Goal: Transaction & Acquisition: Purchase product/service

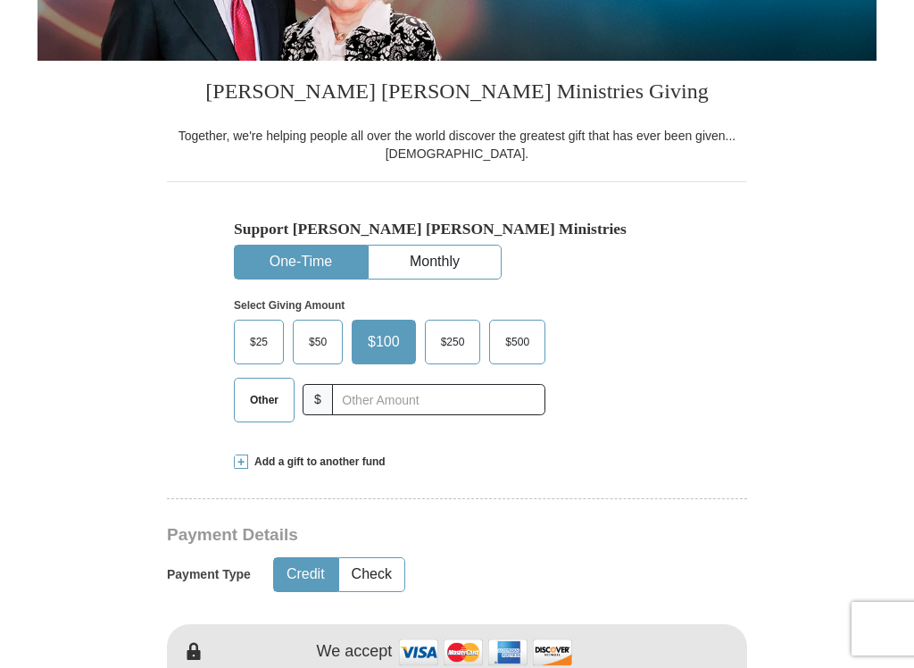
scroll to position [342, 0]
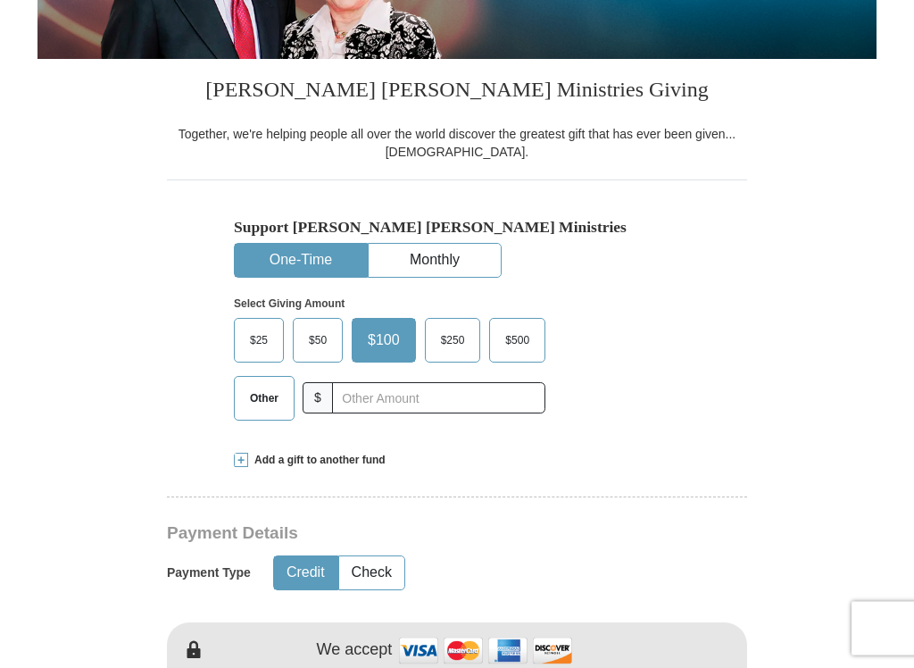
click at [260, 335] on span "$25" at bounding box center [259, 341] width 36 height 27
click at [0, 0] on input "$25" at bounding box center [0, 0] width 0 height 0
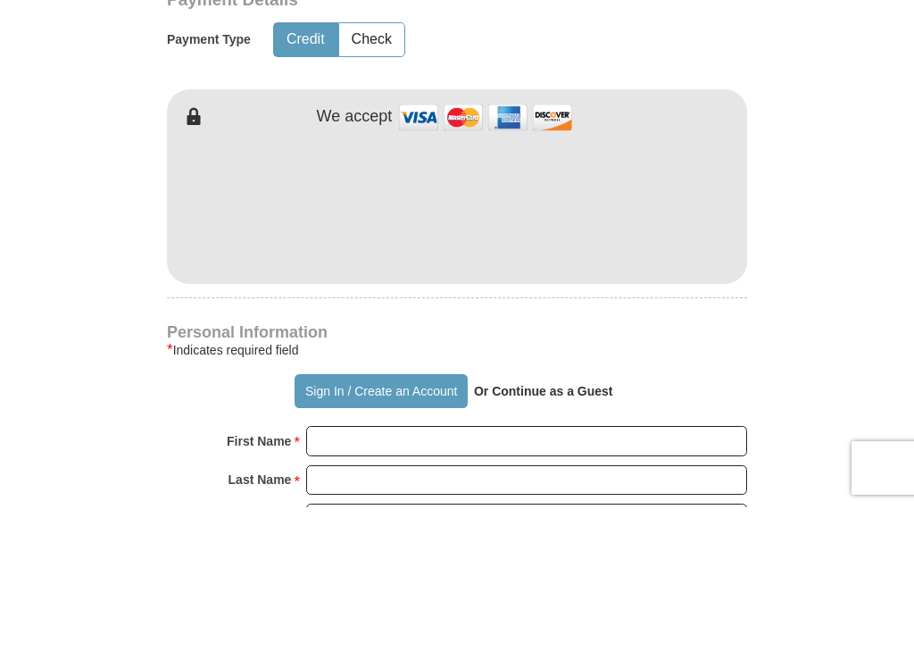
scroll to position [876, 0]
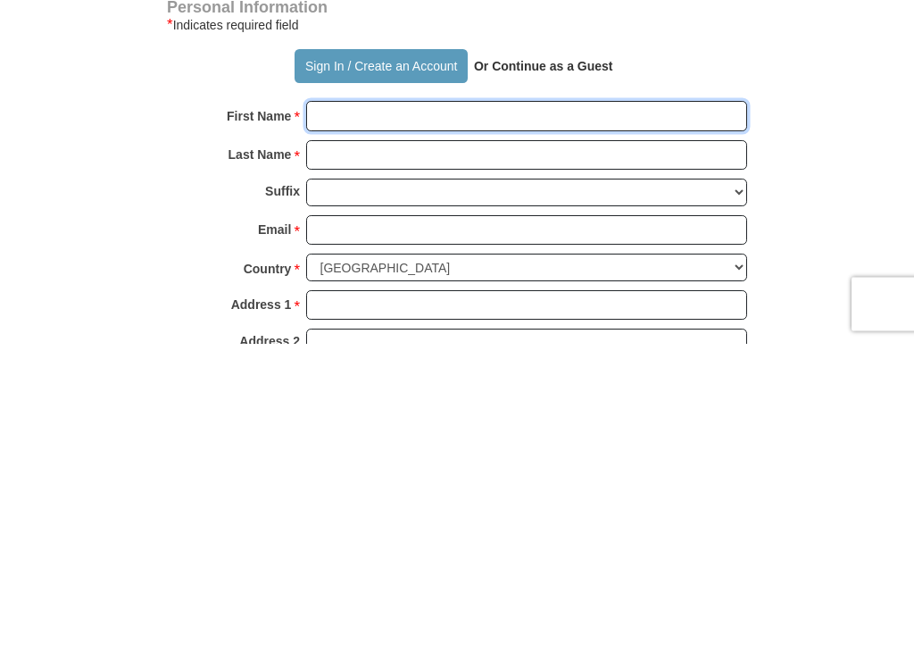
click at [361, 426] on input "First Name *" at bounding box center [526, 441] width 441 height 30
type input "[PERSON_NAME]"
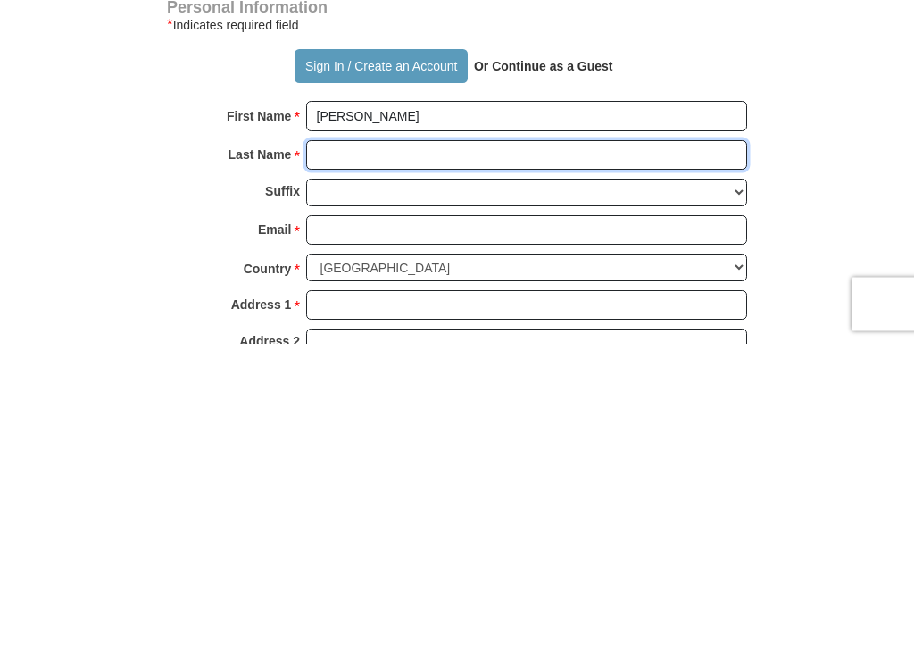
click at [378, 465] on input "Last Name *" at bounding box center [526, 480] width 441 height 30
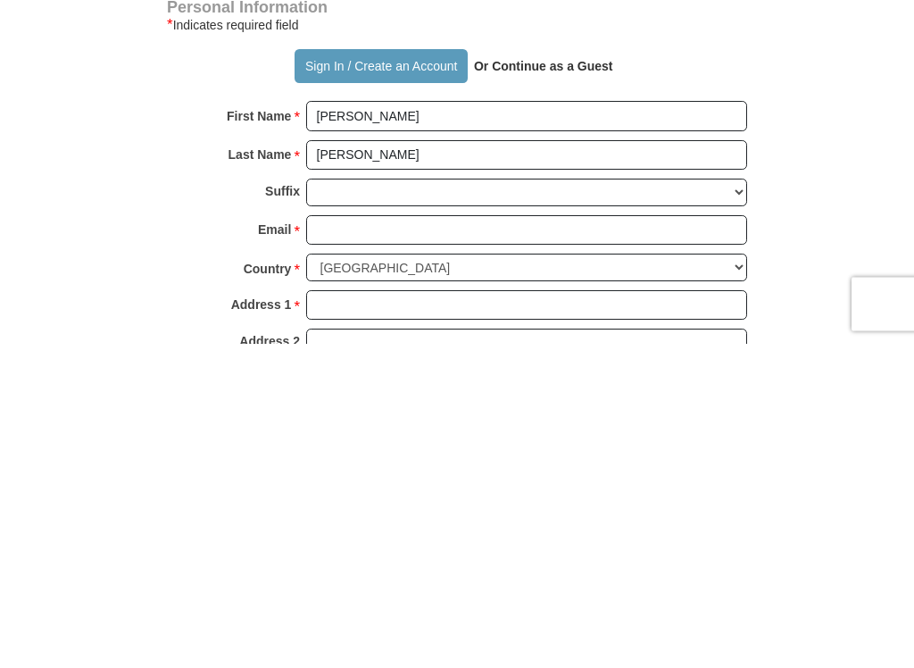
type input "[PERSON_NAME]"
type input "[EMAIL_ADDRESS][DOMAIN_NAME]"
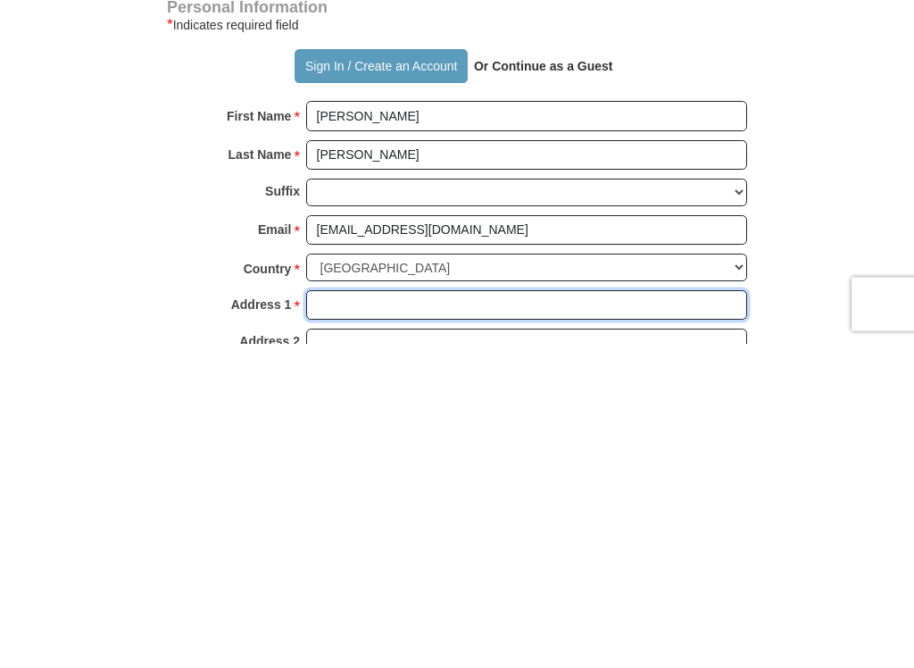
type input "[STREET_ADDRESS][PERSON_NAME][PERSON_NAME]"
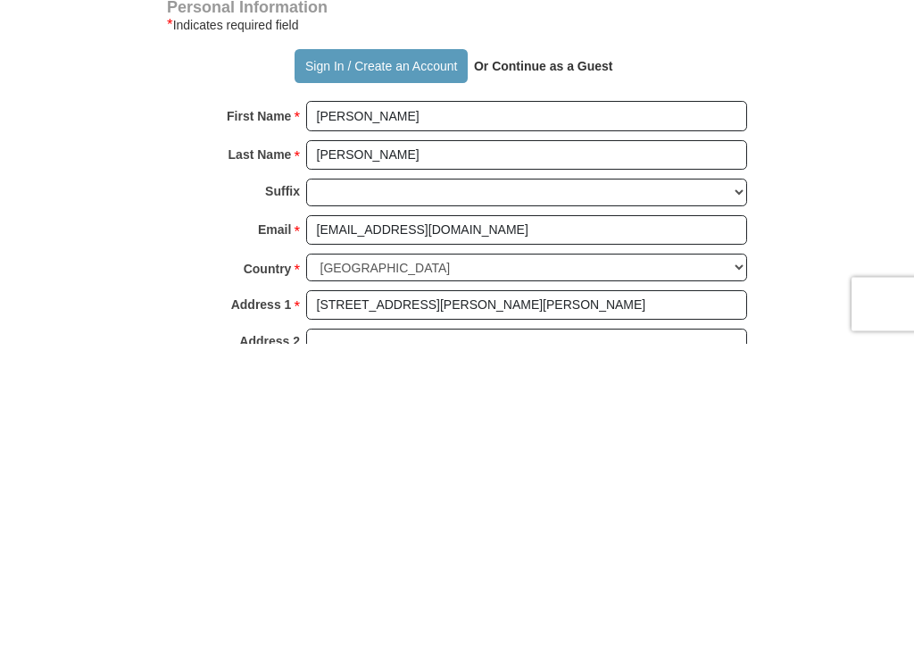
type input "[PERSON_NAME]"
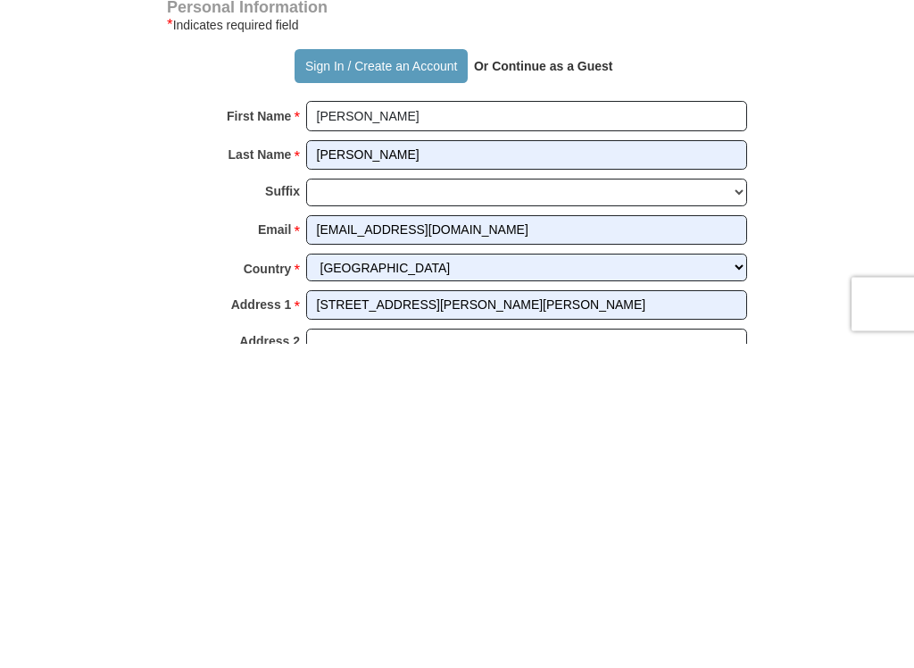
select select "KY"
type input "41751"
type input "6064383361"
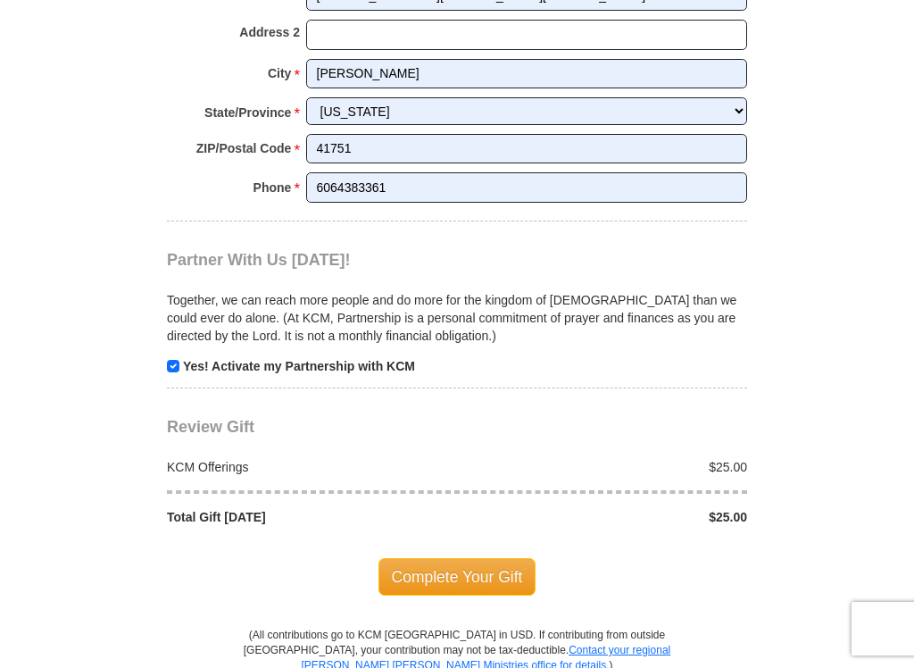
scroll to position [1510, 0]
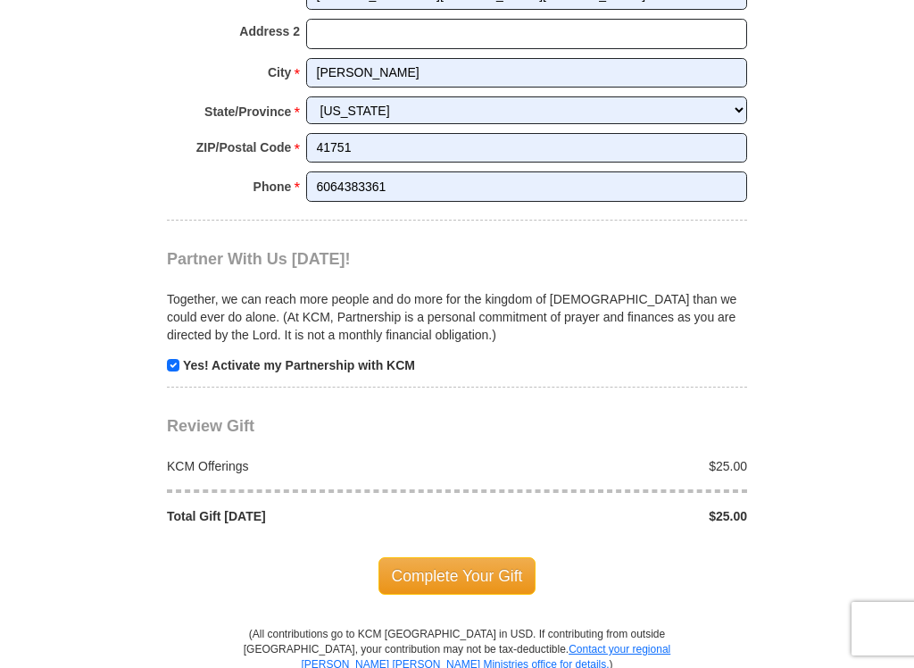
click at [176, 359] on input "checkbox" at bounding box center [173, 365] width 12 height 12
checkbox input "false"
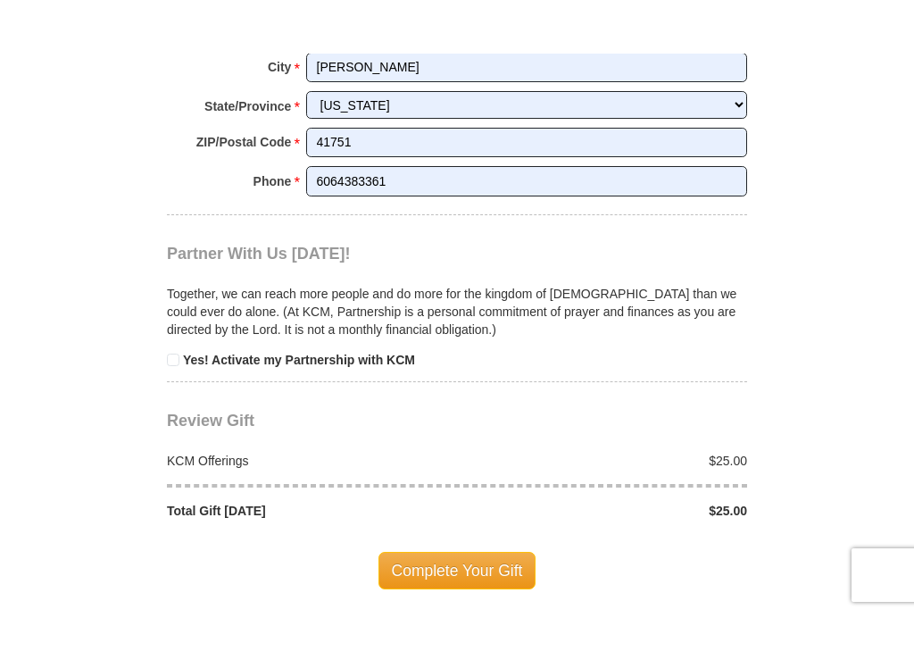
scroll to position [1584, 0]
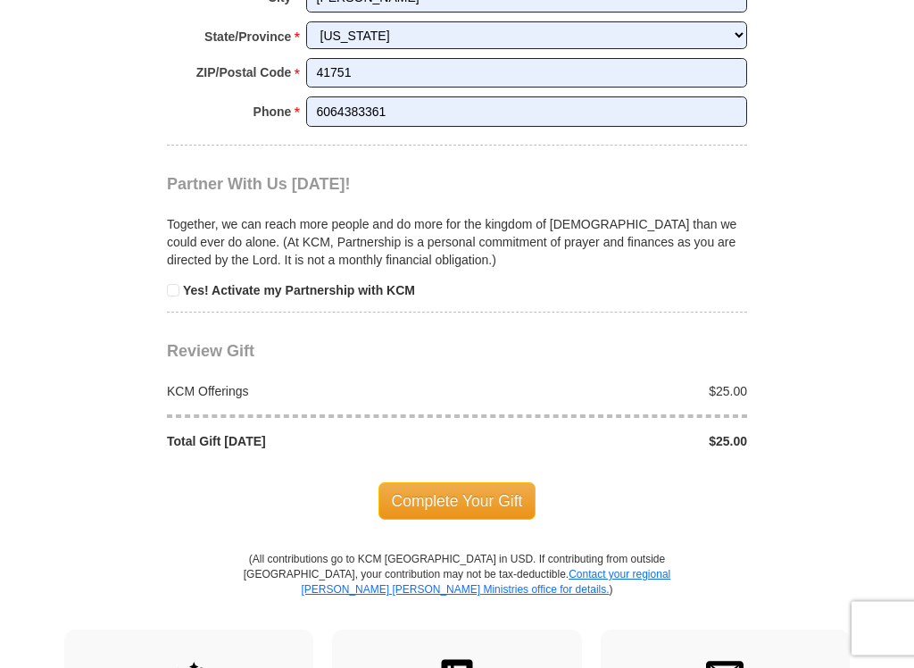
click at [479, 487] on span "Complete Your Gift" at bounding box center [457, 501] width 158 height 37
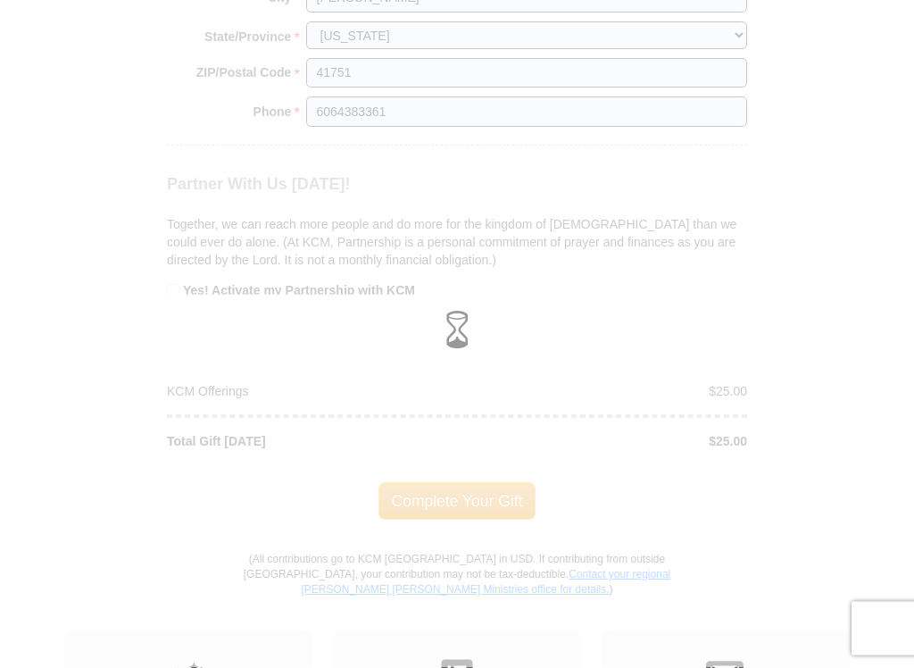
scroll to position [1585, 0]
